Goal: Task Accomplishment & Management: Use online tool/utility

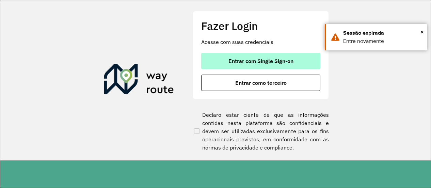
click at [220, 64] on button "Entrar com Single Sign-on" at bounding box center [260, 61] width 119 height 16
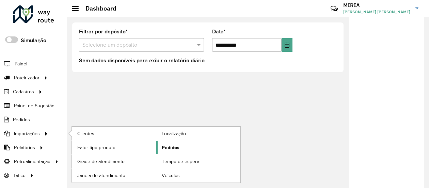
click at [175, 150] on link "Pedidos" at bounding box center [198, 147] width 84 height 14
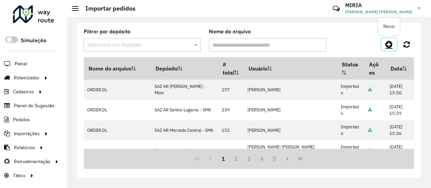
click at [388, 44] on icon at bounding box center [388, 44] width 7 height 8
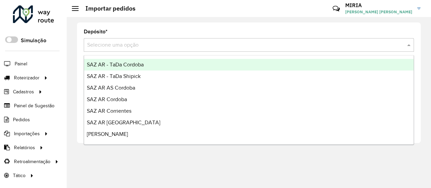
drag, startPoint x: 338, startPoint y: 46, endPoint x: 343, endPoint y: 39, distance: 8.5
click at [339, 43] on input "text" at bounding box center [242, 45] width 310 height 8
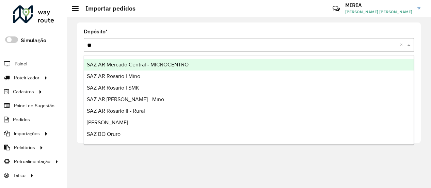
type input "***"
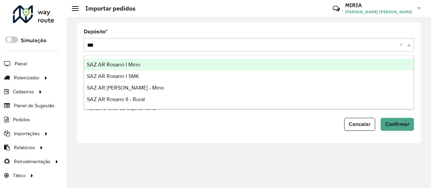
drag, startPoint x: 199, startPoint y: 63, endPoint x: 166, endPoint y: 69, distance: 34.2
click at [199, 63] on div "SAZ AR Rosario I Mino" at bounding box center [248, 65] width 329 height 12
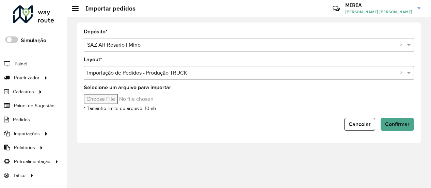
click at [108, 100] on input "Selecione um arquivo para importar" at bounding box center [142, 99] width 116 height 10
type input "**********"
click at [401, 123] on span "Confirmar" at bounding box center [397, 124] width 24 height 6
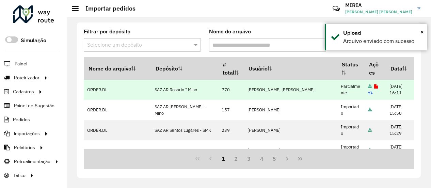
click at [364, 89] on td at bounding box center [374, 90] width 21 height 20
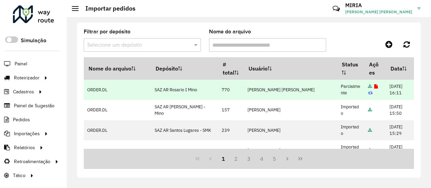
click at [374, 84] on icon at bounding box center [376, 86] width 4 height 4
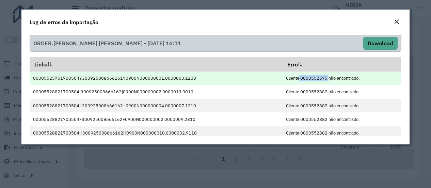
drag, startPoint x: 323, startPoint y: 77, endPoint x: 293, endPoint y: 74, distance: 29.7
click at [293, 74] on td "Cliente 0000552575 não encontrado." at bounding box center [341, 78] width 118 height 14
copy td "e 0000552575"
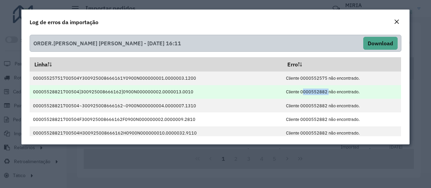
drag, startPoint x: 321, startPoint y: 94, endPoint x: 296, endPoint y: 94, distance: 25.2
click at [296, 94] on td "Cliente 0000552882 não encontrado." at bounding box center [341, 92] width 118 height 14
copy td "0000552882"
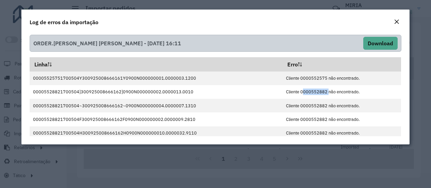
click at [397, 24] on em "Close" at bounding box center [396, 21] width 5 height 5
